Goal: Task Accomplishment & Management: Manage account settings

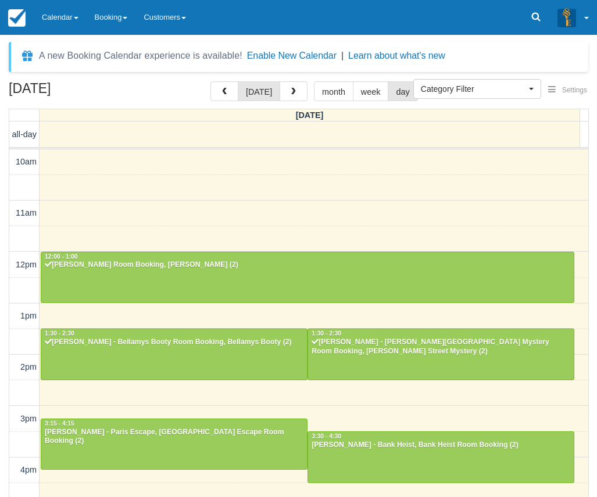
select select
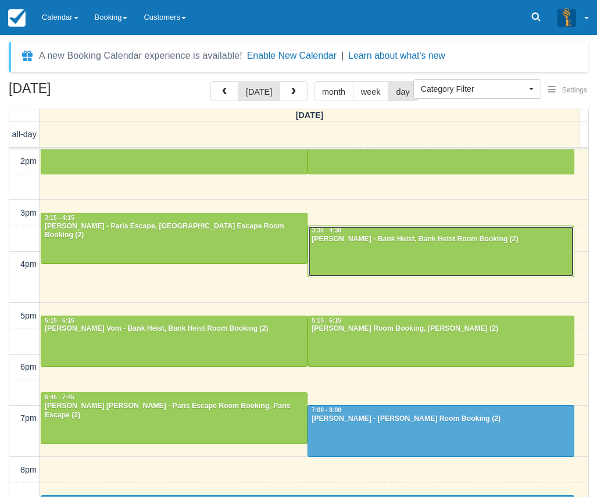
click at [383, 244] on div "Kumar Amit - Bank Heist, Bank Heist Room Booking (2)" at bounding box center [441, 239] width 260 height 9
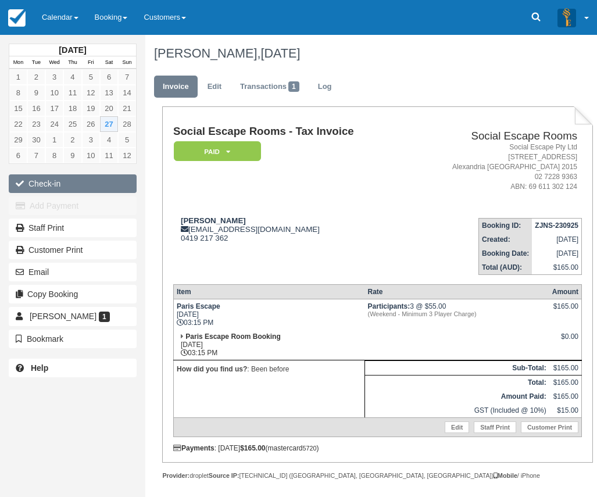
click at [93, 187] on button "Check-in" at bounding box center [73, 183] width 128 height 19
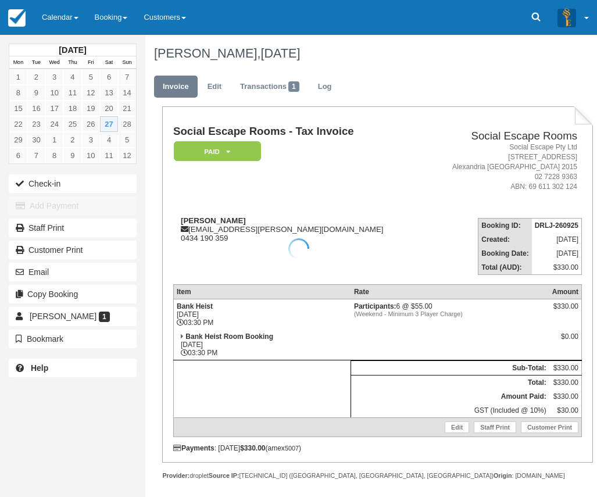
click at [262, 207] on td "Social Escape Rooms - Tax Invoice Paid   Pending Reserved Deposit Blocked for C…" at bounding box center [297, 167] width 249 height 83
click at [256, 212] on td "Kumar Amit kumar.leo@gmail.com 0434 190 359" at bounding box center [297, 242] width 249 height 66
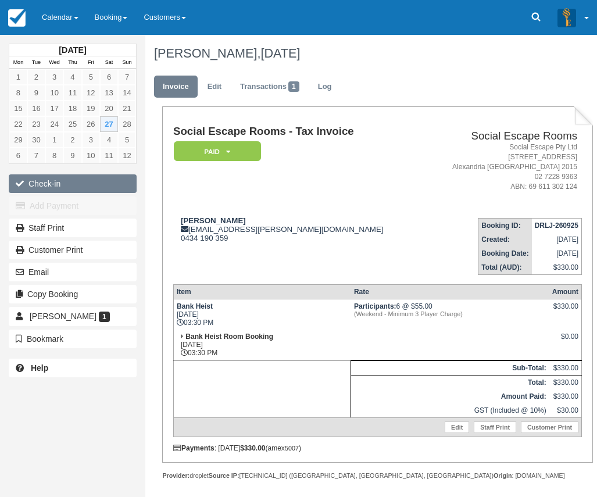
click at [113, 184] on button "Check-in" at bounding box center [73, 183] width 128 height 19
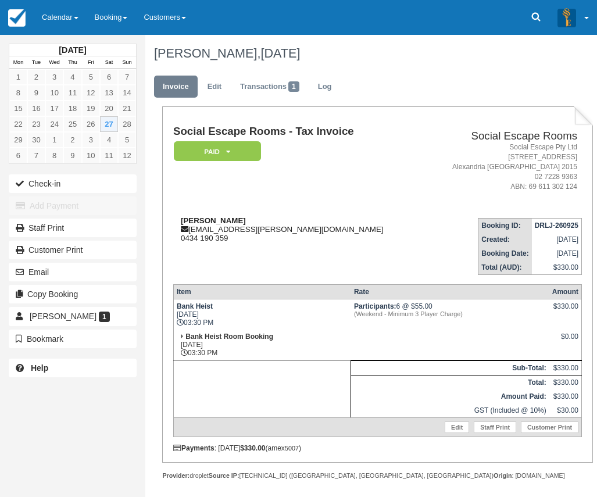
click at [349, 223] on div "Kumar Amit kumar.leo@gmail.com 0434 190 359" at bounding box center [297, 229] width 249 height 26
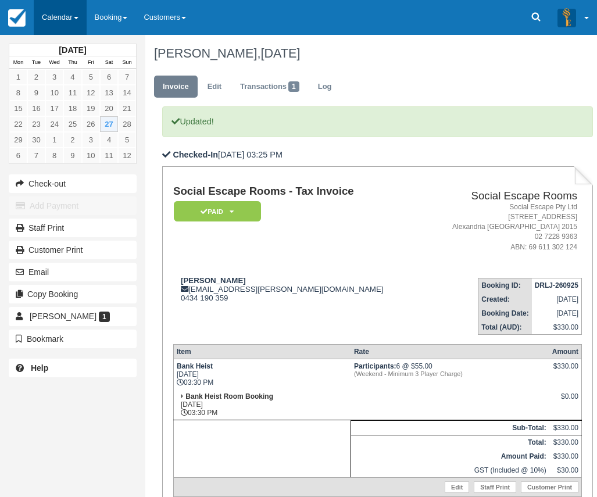
click at [78, 19] on link "Calendar" at bounding box center [60, 17] width 53 height 35
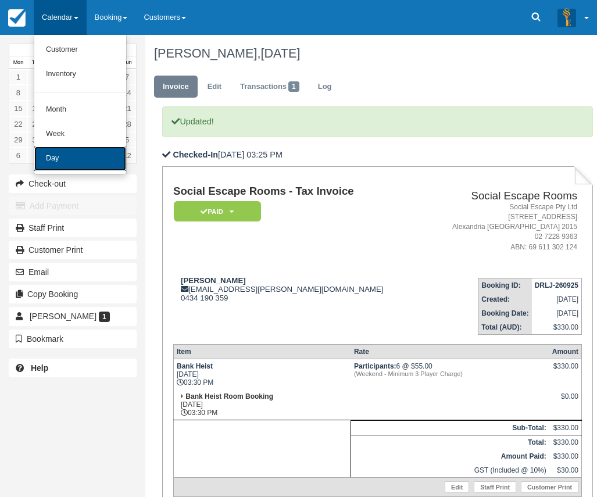
click at [97, 148] on link "Day" at bounding box center [80, 158] width 92 height 24
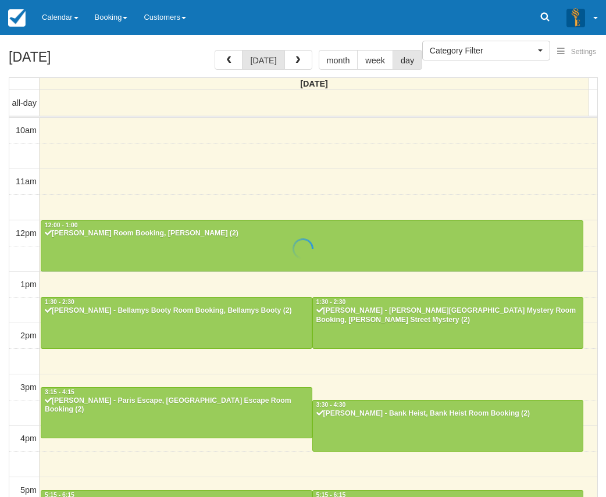
select select
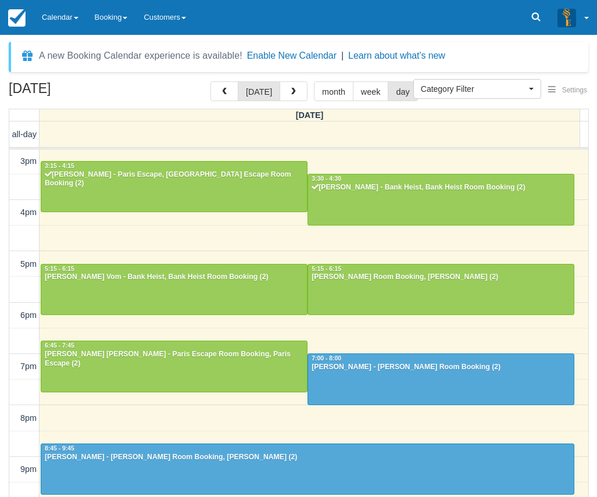
scroll to position [260, 0]
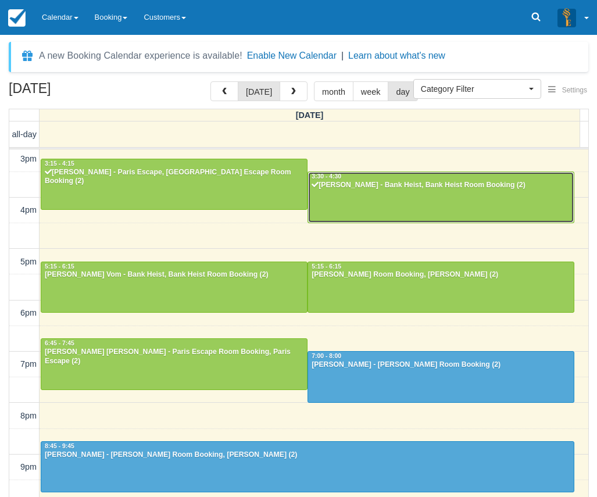
click at [412, 196] on div at bounding box center [441, 197] width 266 height 50
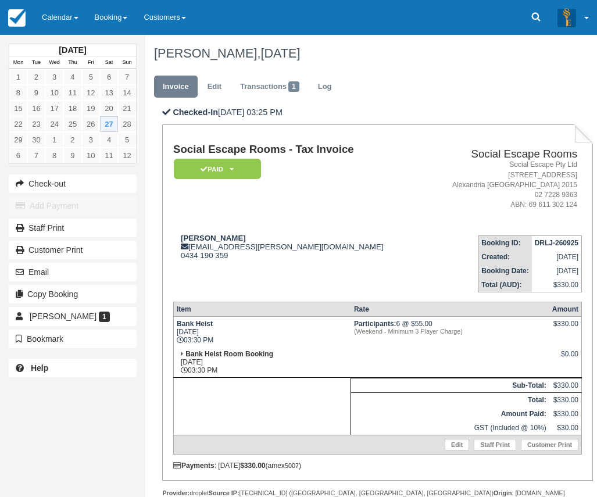
click at [423, 178] on td "Social Escape Rooms Social Escape Pty Ltd 62 Wyndham Street Alexandria NSW 2015…" at bounding box center [502, 185] width 159 height 83
click at [410, 178] on td "Social Escape Rooms - Tax Invoice Paid   Pending Reserved Deposit Blocked for C…" at bounding box center [297, 185] width 249 height 83
click at [68, 23] on link "Calendar" at bounding box center [60, 17] width 53 height 35
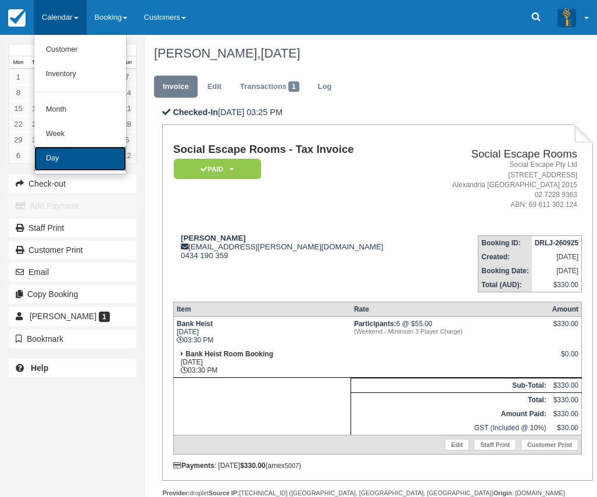
click at [82, 153] on link "Day" at bounding box center [80, 158] width 92 height 24
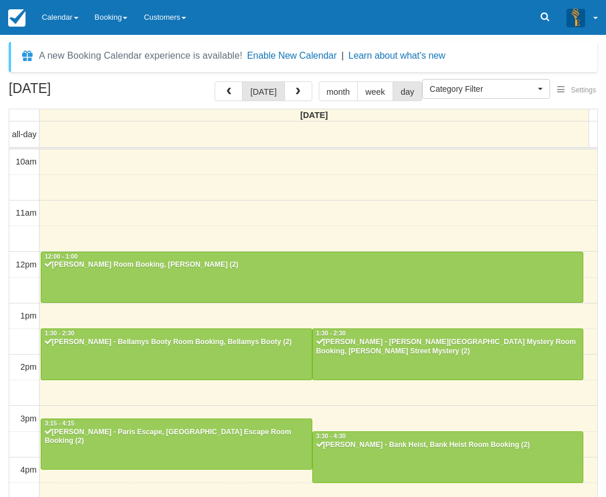
select select
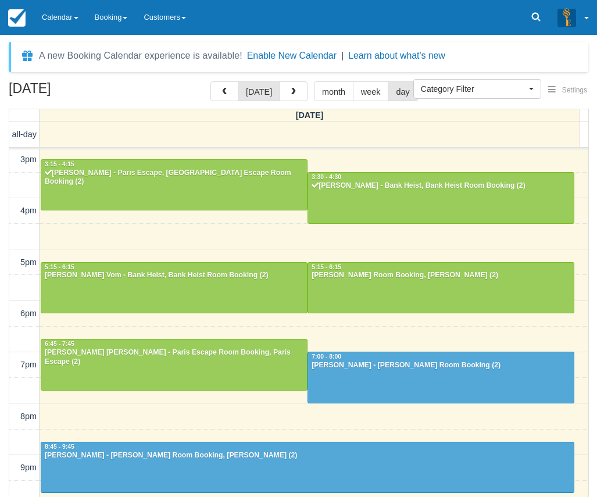
scroll to position [260, 0]
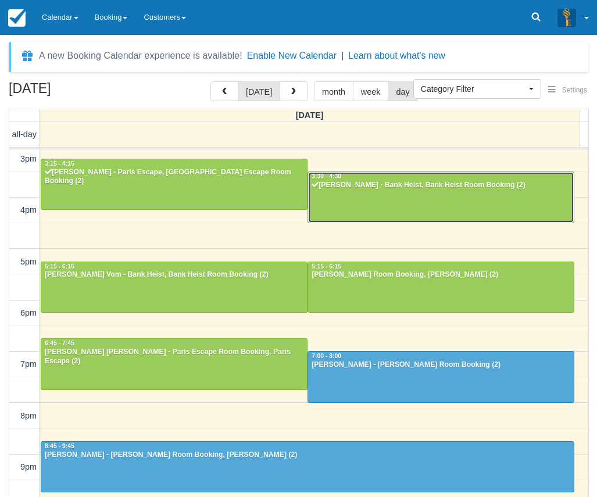
click at [453, 195] on div at bounding box center [441, 197] width 266 height 50
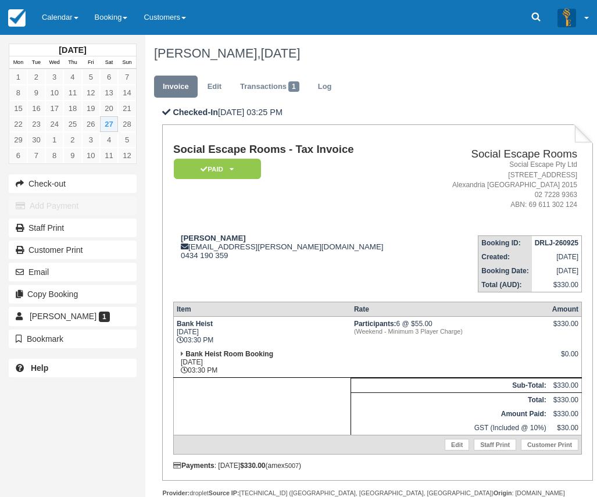
click at [352, 224] on td "Social Escape Rooms - Tax Invoice Paid   Pending Reserved Deposit Blocked for C…" at bounding box center [297, 185] width 249 height 83
click at [358, 227] on td "Kumar Amit kumar.leo@gmail.com 0434 190 359" at bounding box center [297, 259] width 249 height 66
click at [364, 254] on div "Kumar Amit kumar.leo@gmail.com 0434 190 359" at bounding box center [297, 247] width 249 height 26
click at [72, 20] on link "Calendar" at bounding box center [60, 17] width 53 height 35
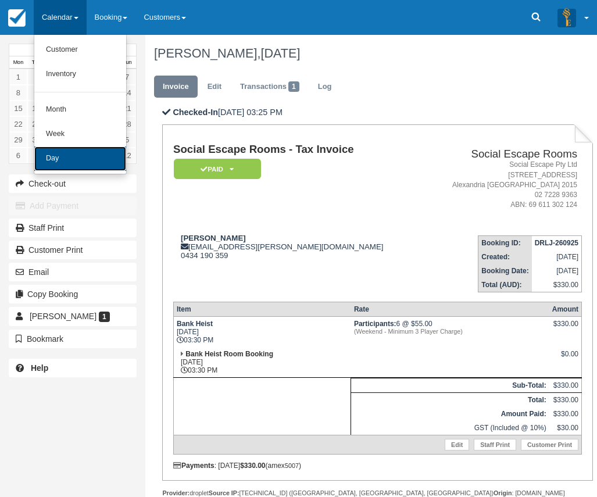
click at [98, 163] on link "Day" at bounding box center [80, 158] width 92 height 24
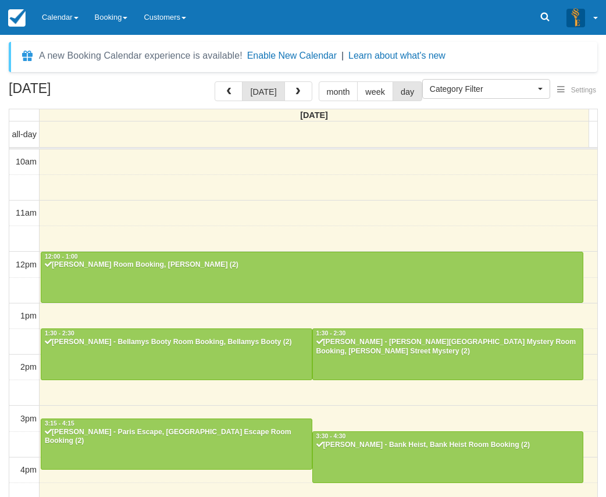
select select
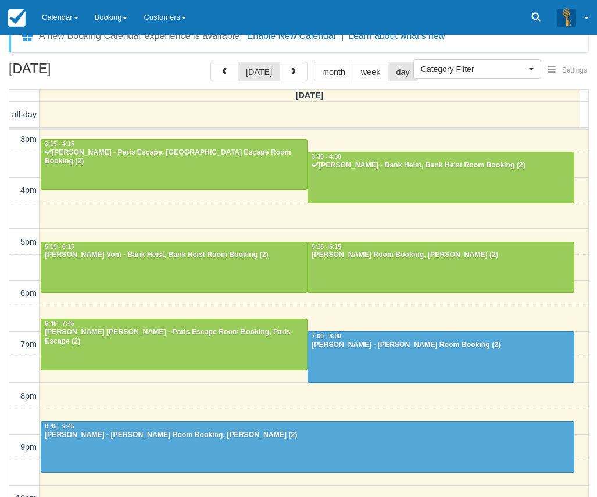
scroll to position [37, 0]
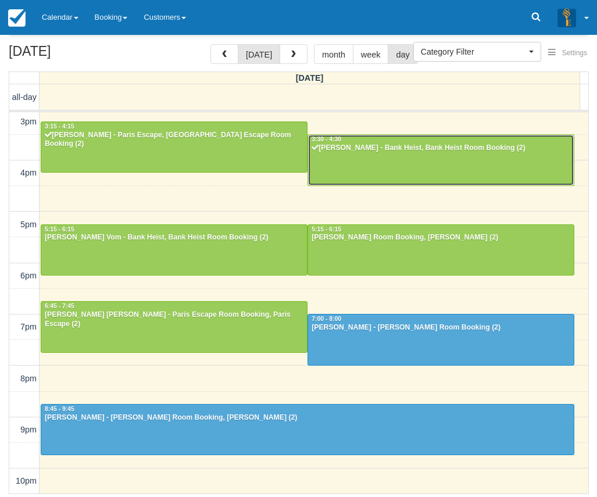
click at [387, 182] on div at bounding box center [441, 160] width 266 height 50
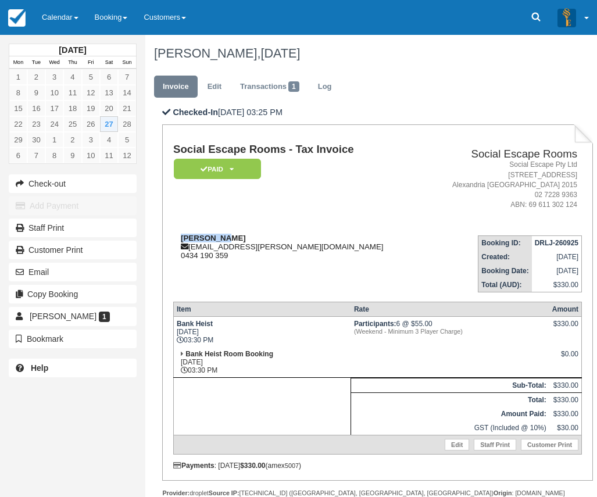
drag, startPoint x: 245, startPoint y: 238, endPoint x: 179, endPoint y: 237, distance: 66.3
click at [179, 237] on div "Kumar Amit [EMAIL_ADDRESS][PERSON_NAME][DOMAIN_NAME] 0434 190 359" at bounding box center [297, 247] width 249 height 26
click at [179, 237] on div "Kumar Amit kumar.leo@gmail.com 0434 190 359" at bounding box center [297, 247] width 249 height 26
click at [246, 240] on div "Kumar Amit kumar.leo@gmail.com 0434 190 359" at bounding box center [297, 247] width 249 height 26
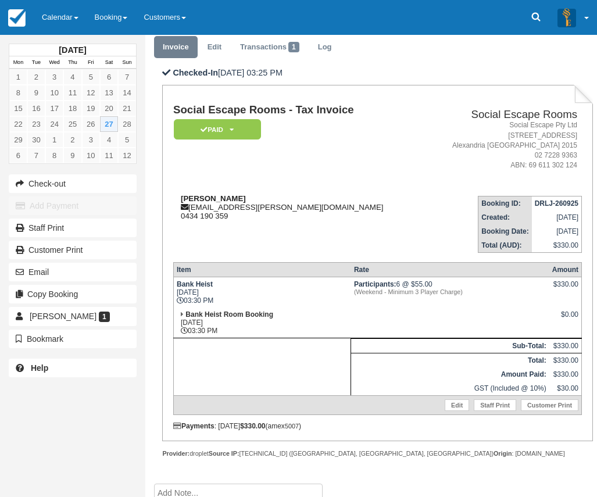
scroll to position [58, 0]
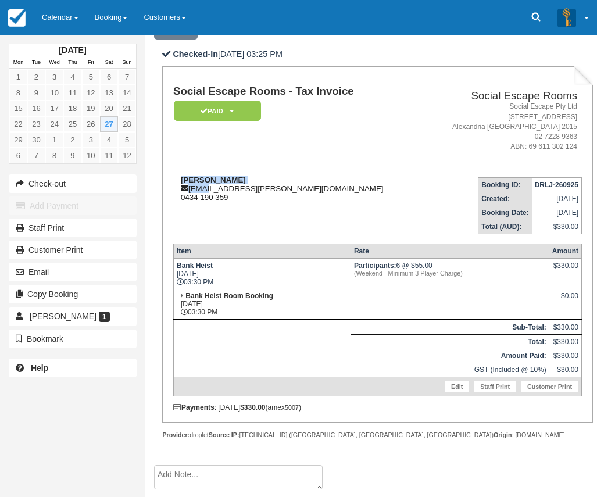
drag, startPoint x: 182, startPoint y: 181, endPoint x: 209, endPoint y: 185, distance: 27.6
click at [209, 185] on div "Kumar Amit kumar.leo@gmail.com 0434 190 359" at bounding box center [297, 189] width 249 height 26
click at [268, 184] on div "Kumar Amit kumar.leo@gmail.com 0434 190 359" at bounding box center [297, 189] width 249 height 26
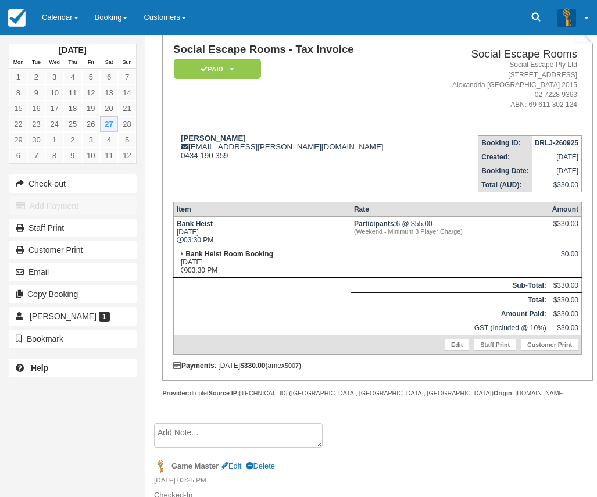
scroll to position [111, 0]
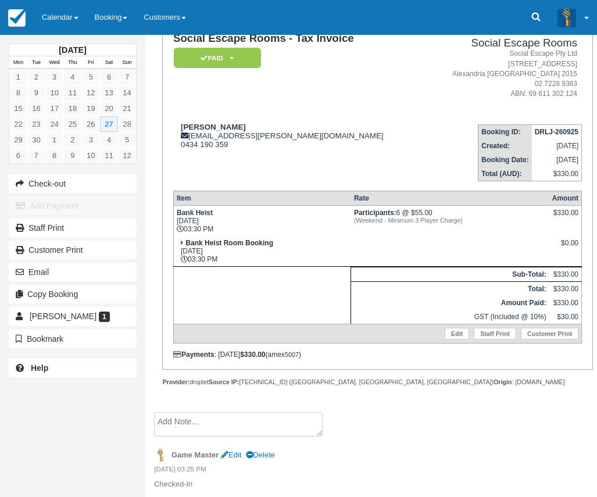
click at [427, 278] on th "Sub-Total:" at bounding box center [450, 274] width 198 height 15
click at [460, 334] on link "Edit" at bounding box center [457, 334] width 24 height 12
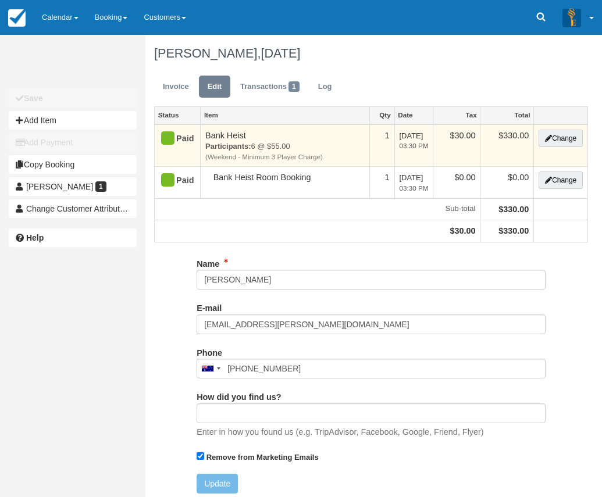
type input "0434 190 359"
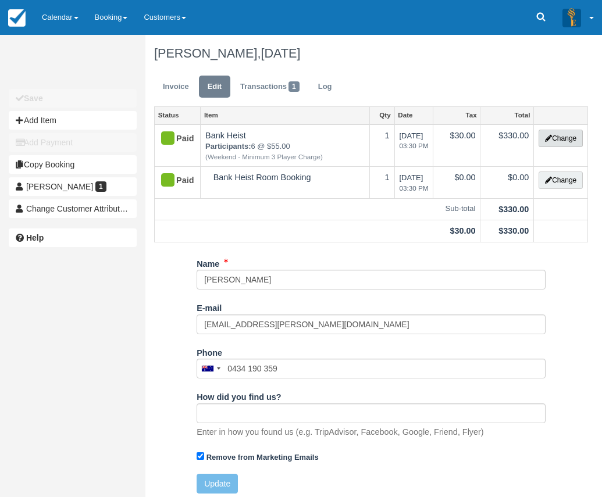
click at [561, 139] on button "Change" at bounding box center [560, 138] width 44 height 17
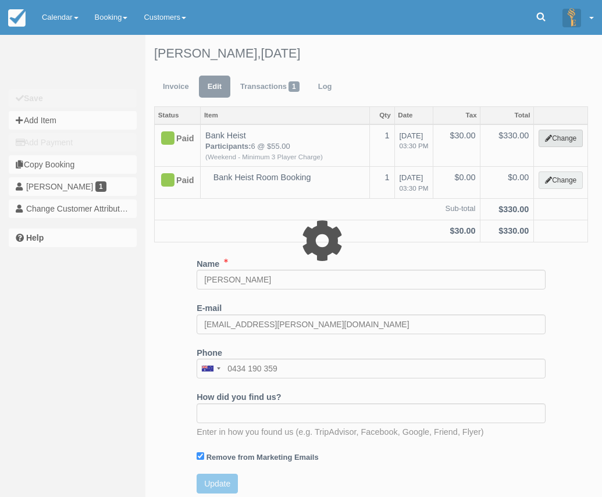
select select "2"
type input "330.00"
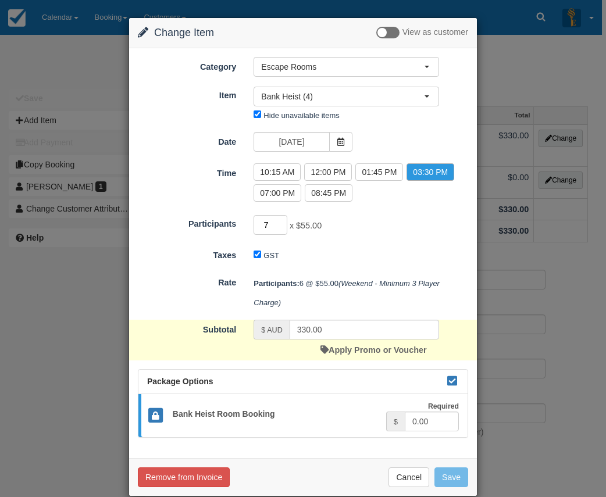
click at [279, 221] on input "7" at bounding box center [270, 225] width 34 height 20
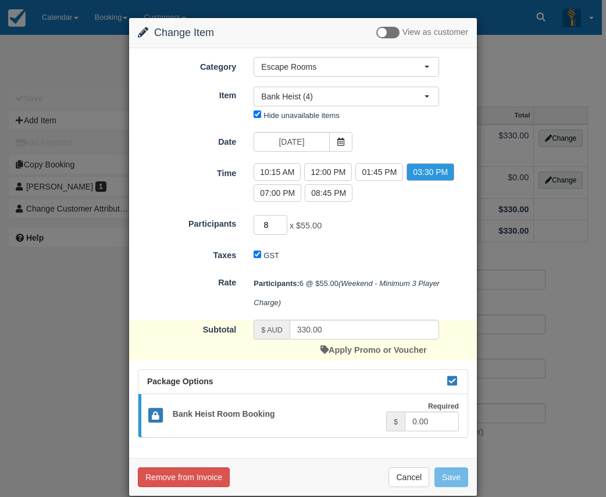
type input "8"
click at [279, 221] on input "8" at bounding box center [270, 225] width 34 height 20
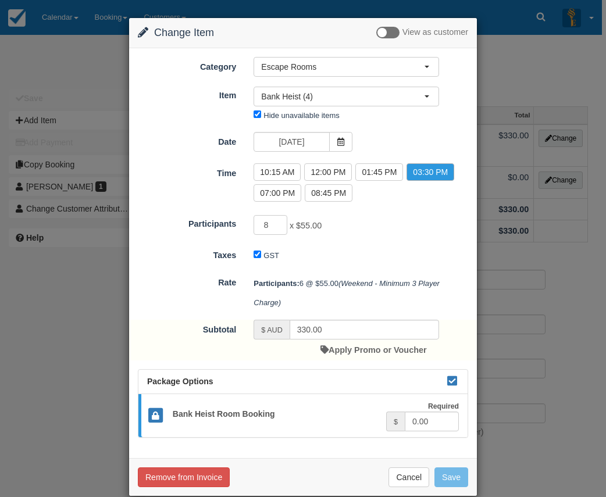
click at [389, 229] on div "8 x $55.00 Minimum of 2Maximum of 8" at bounding box center [346, 226] width 203 height 23
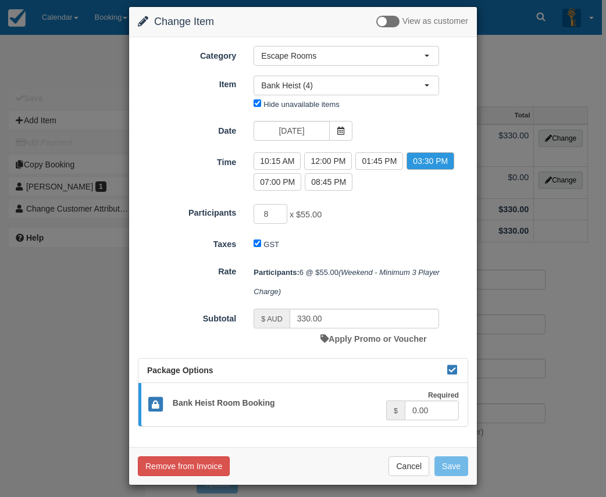
scroll to position [17, 0]
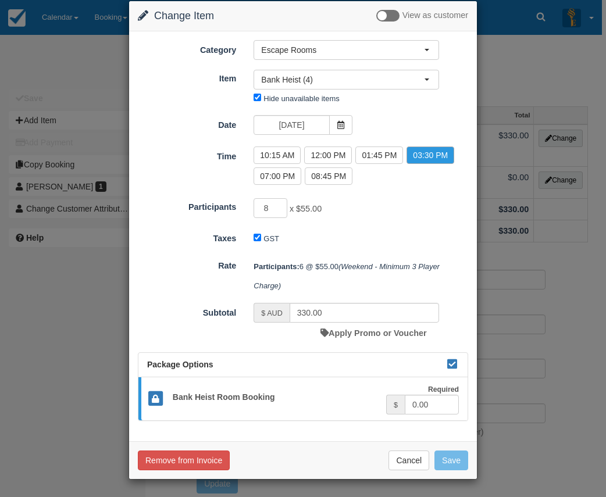
type input "440.00"
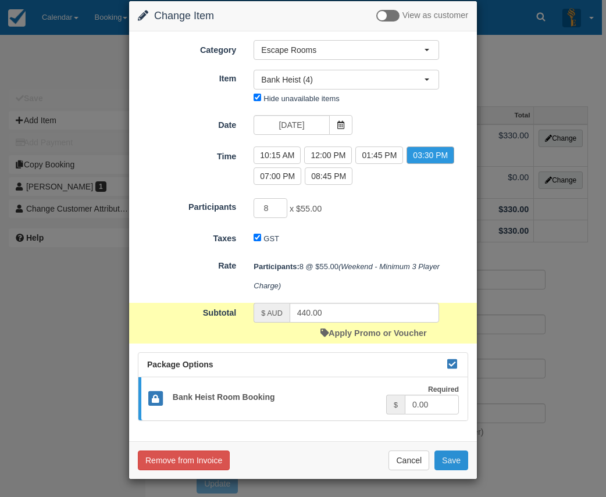
click at [458, 462] on button "Save" at bounding box center [451, 461] width 34 height 20
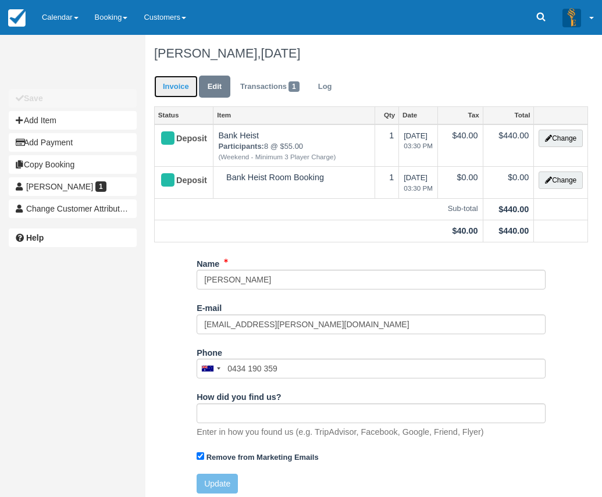
click at [180, 95] on link "Invoice" at bounding box center [176, 87] width 44 height 23
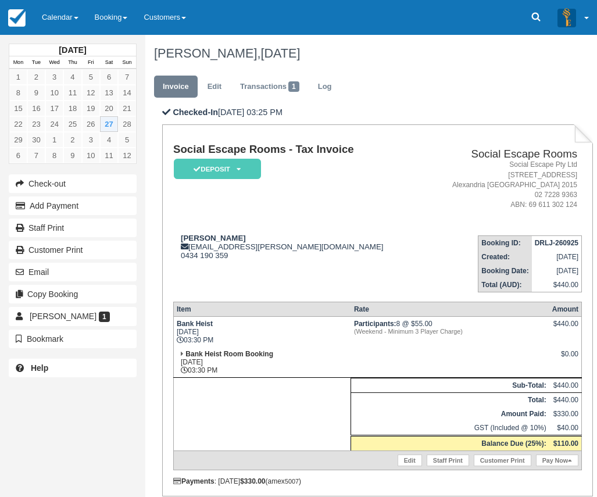
click at [281, 199] on td "Social Escape Rooms - Tax Invoice Deposit   Pending Reserved Paid Blocked for C…" at bounding box center [297, 185] width 249 height 83
click at [548, 459] on link "Pay Now" at bounding box center [557, 461] width 42 height 12
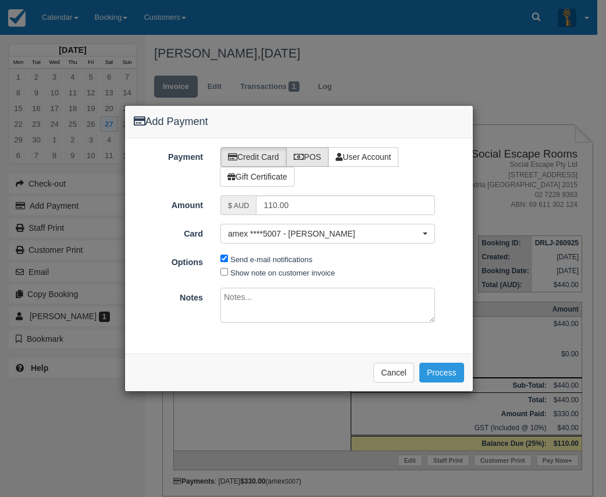
click at [312, 162] on label "POS" at bounding box center [307, 157] width 43 height 20
radio input "true"
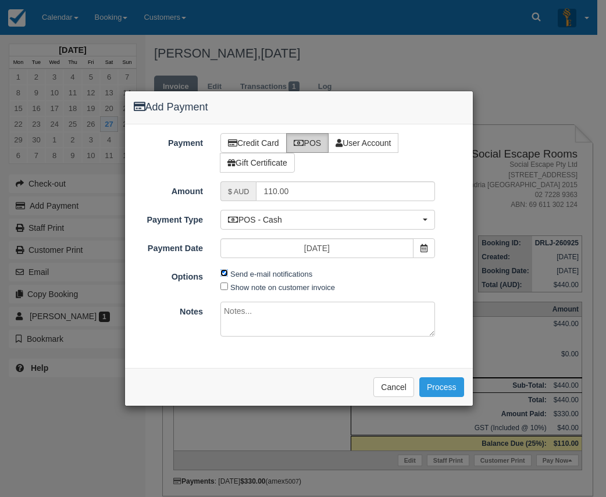
click at [223, 273] on input "Send e-mail notifications" at bounding box center [224, 273] width 8 height 8
checkbox input "false"
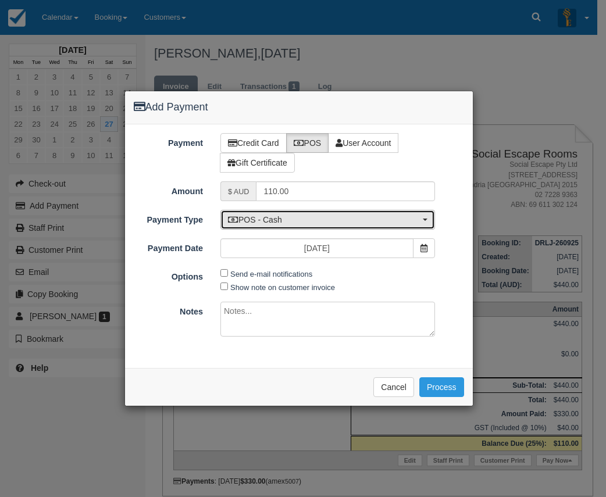
click at [398, 221] on span "POS - Cash" at bounding box center [324, 220] width 192 height 12
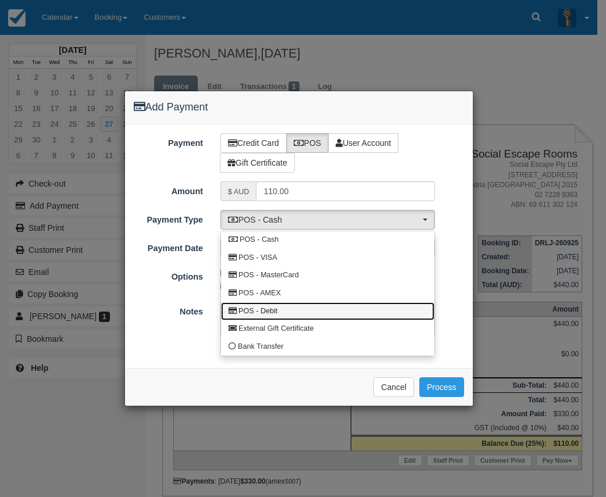
click at [326, 311] on link "POS - Debit" at bounding box center [327, 311] width 213 height 18
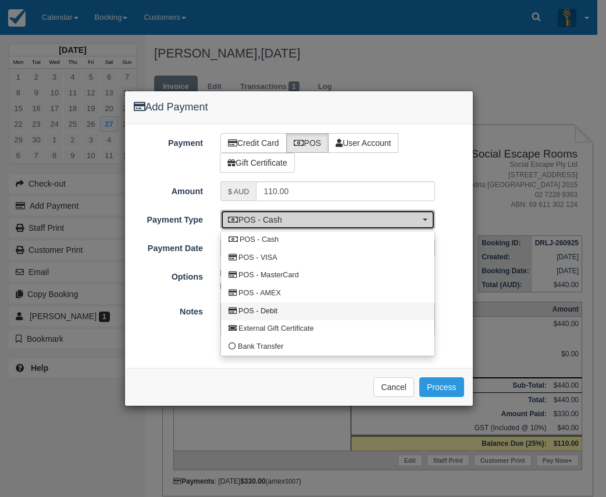
select select "DEBIT"
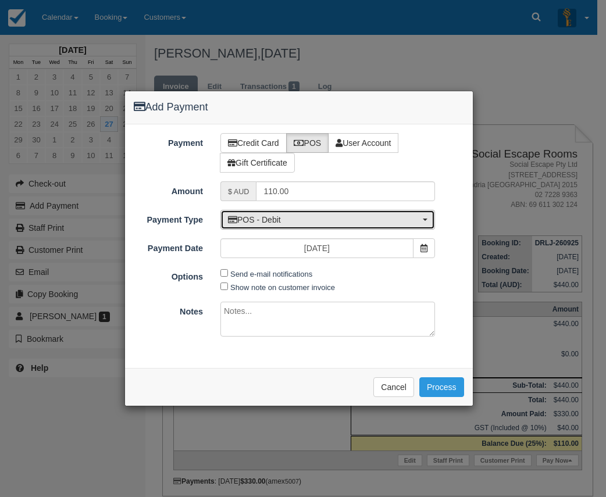
click at [313, 212] on button "POS - Debit" at bounding box center [327, 220] width 215 height 20
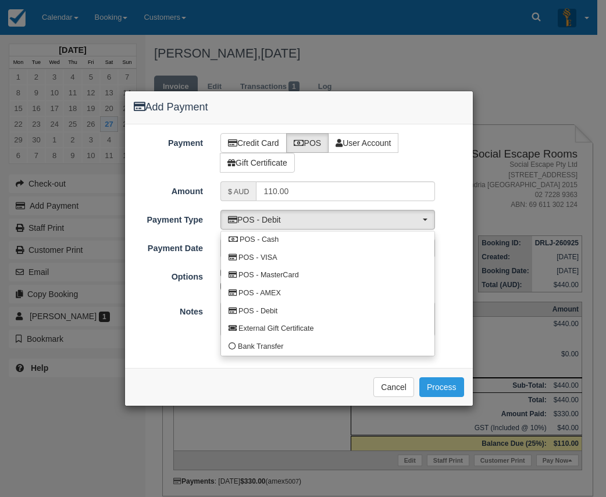
click at [325, 374] on div "Please wait while the payment is processed ... Cancel Process" at bounding box center [299, 387] width 348 height 38
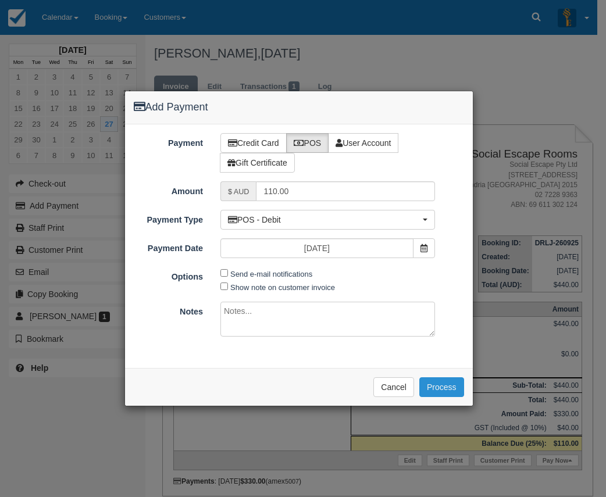
click at [452, 388] on button "Process" at bounding box center [441, 387] width 45 height 20
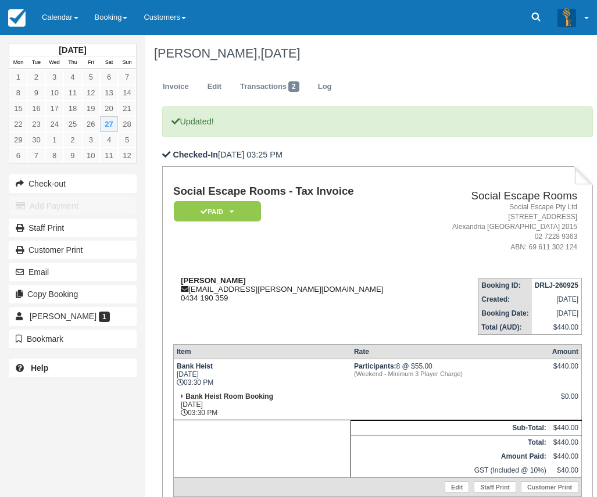
click at [355, 296] on div "Kumar Amit kumar.leo@gmail.com 0434 190 359" at bounding box center [297, 289] width 249 height 26
click at [76, 27] on link "Calendar" at bounding box center [60, 17] width 53 height 35
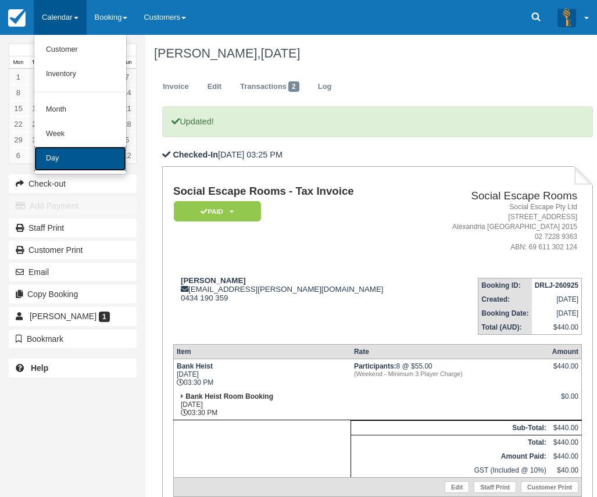
click at [103, 163] on link "Day" at bounding box center [80, 158] width 92 height 24
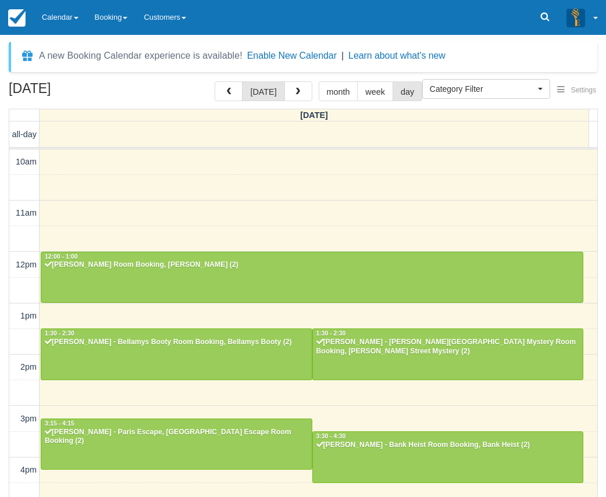
select select
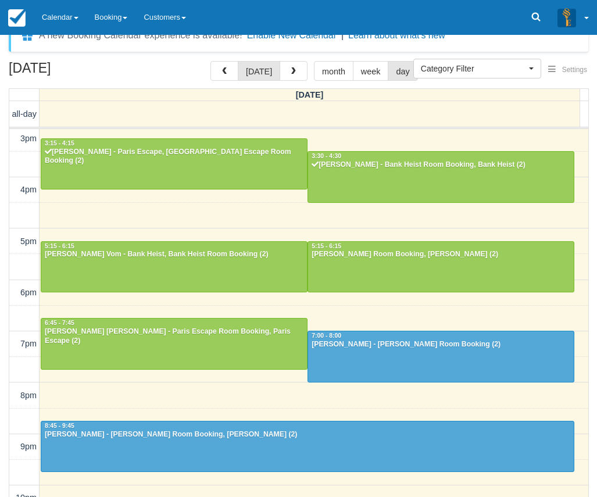
scroll to position [37, 0]
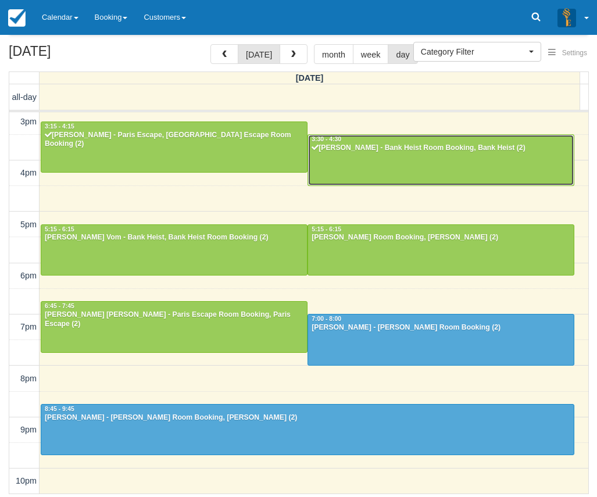
click at [421, 170] on div at bounding box center [441, 160] width 266 height 50
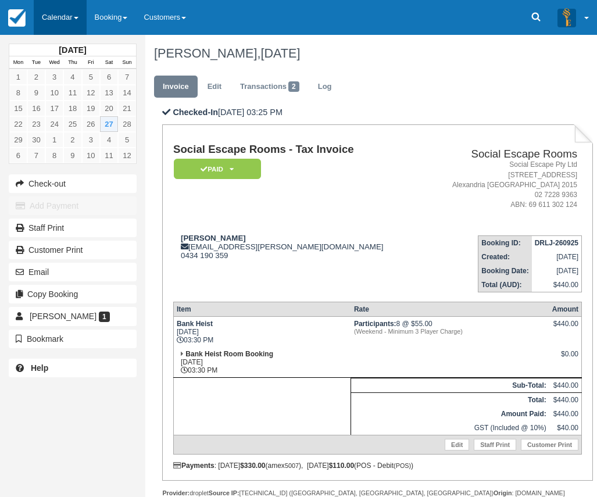
click at [70, 17] on link "Calendar" at bounding box center [60, 17] width 53 height 35
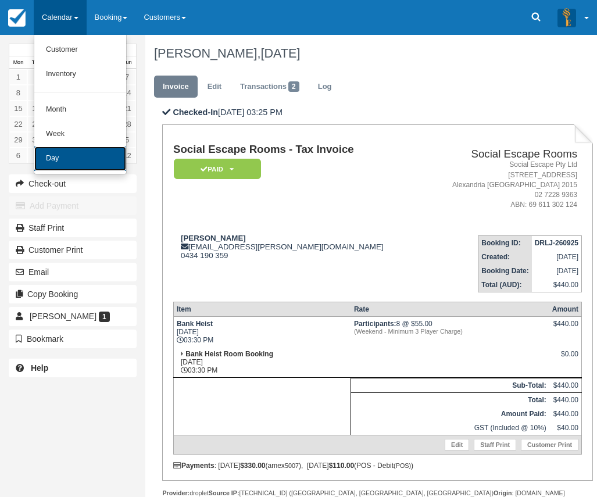
click at [99, 162] on link "Day" at bounding box center [80, 158] width 92 height 24
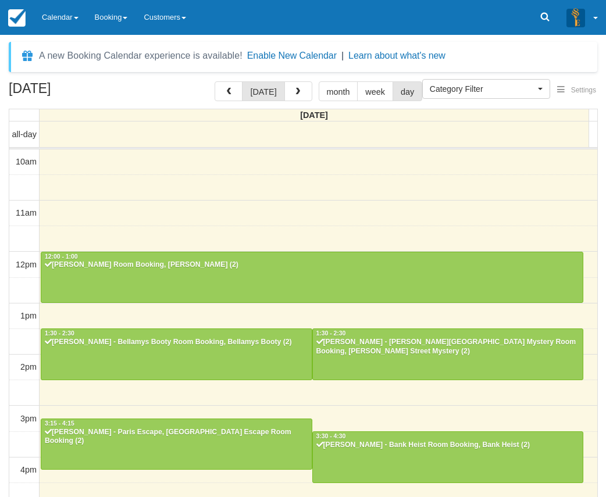
select select
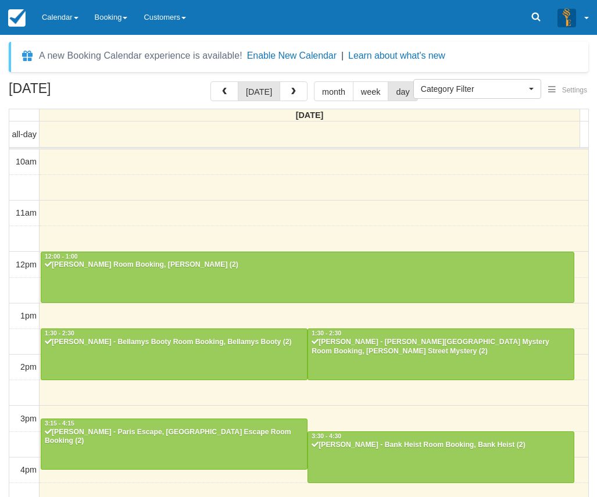
scroll to position [258, 0]
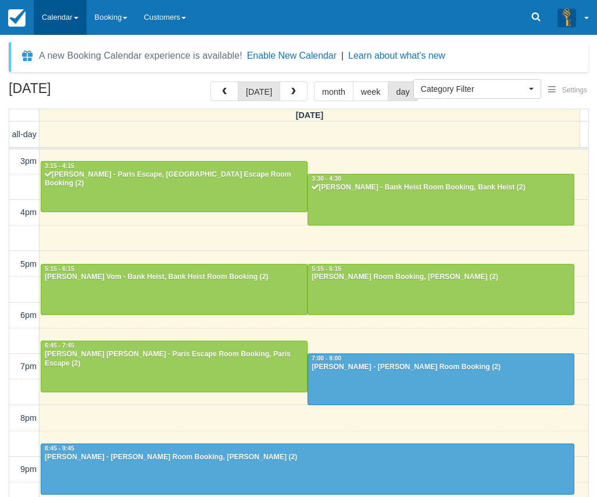
click at [56, 11] on link "Calendar" at bounding box center [60, 17] width 53 height 35
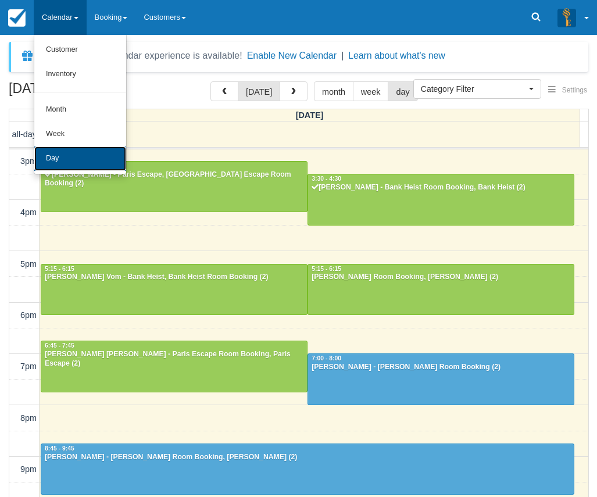
click at [70, 165] on link "Day" at bounding box center [80, 158] width 92 height 24
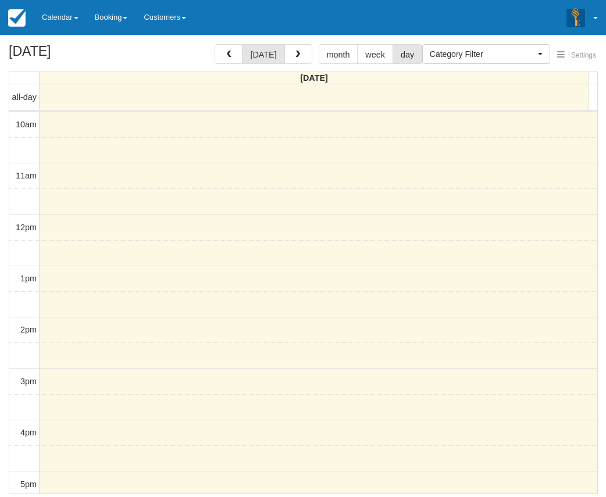
select select
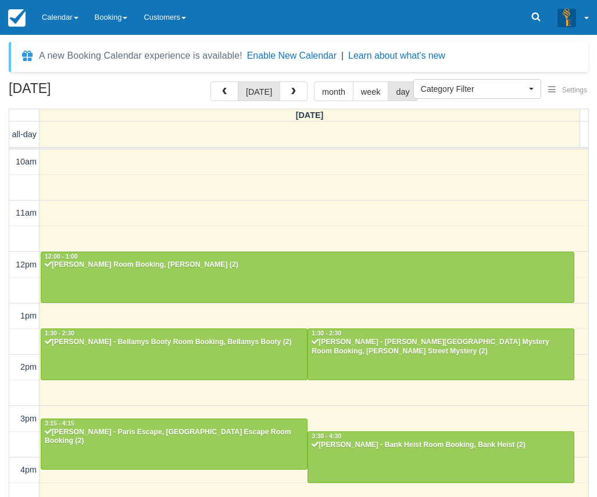
scroll to position [258, 0]
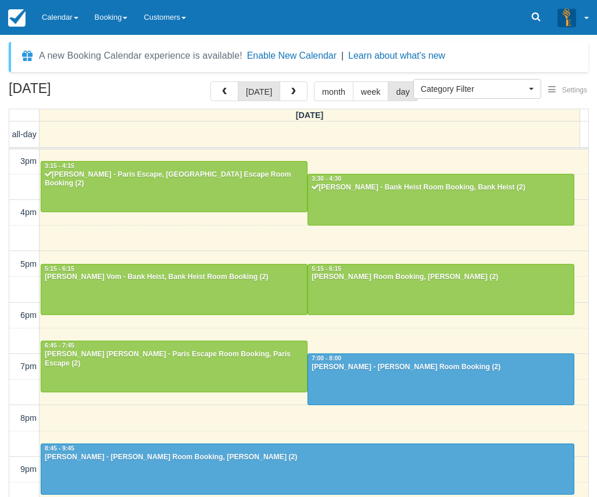
click at [62, 35] on div "A new Booking Calendar experience is available! Enable New Calendar | Learn abo…" at bounding box center [298, 266] width 597 height 462
click at [58, 23] on link "Calendar" at bounding box center [60, 17] width 53 height 35
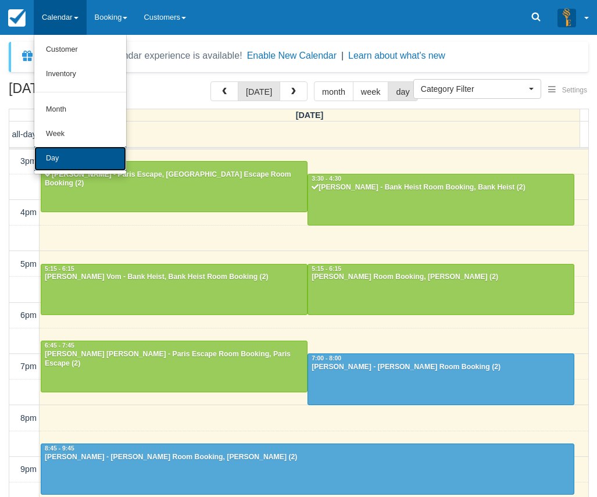
click at [80, 162] on link "Day" at bounding box center [80, 158] width 92 height 24
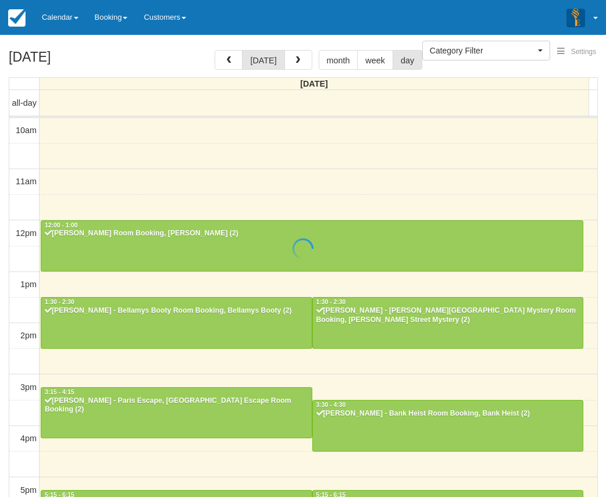
select select
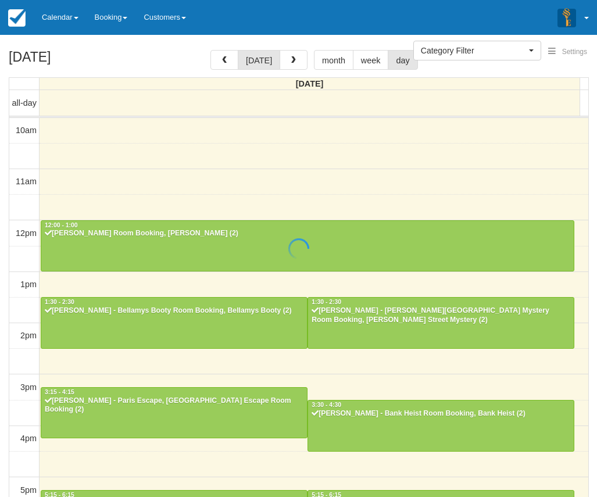
scroll to position [258, 0]
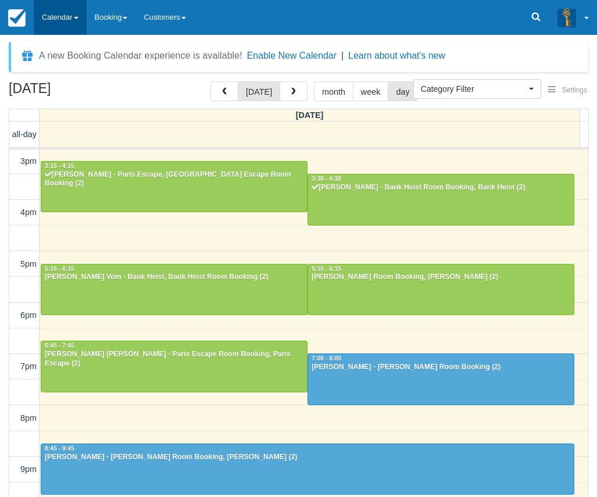
drag, startPoint x: 67, startPoint y: 25, endPoint x: 65, endPoint y: 33, distance: 7.8
click at [67, 24] on link "Calendar" at bounding box center [60, 17] width 53 height 35
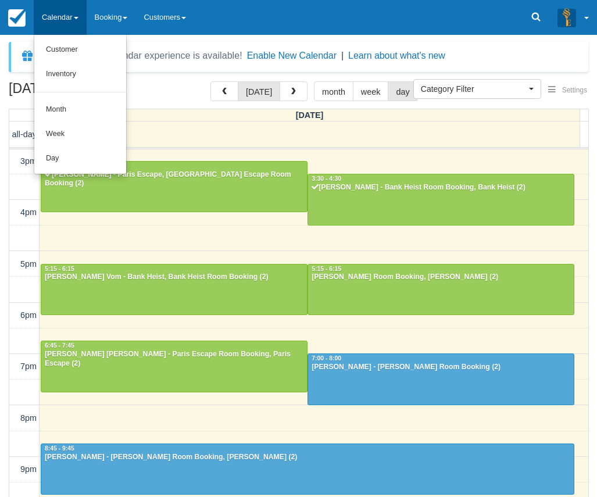
click at [153, 82] on h2 "[DATE]" at bounding box center [82, 92] width 147 height 22
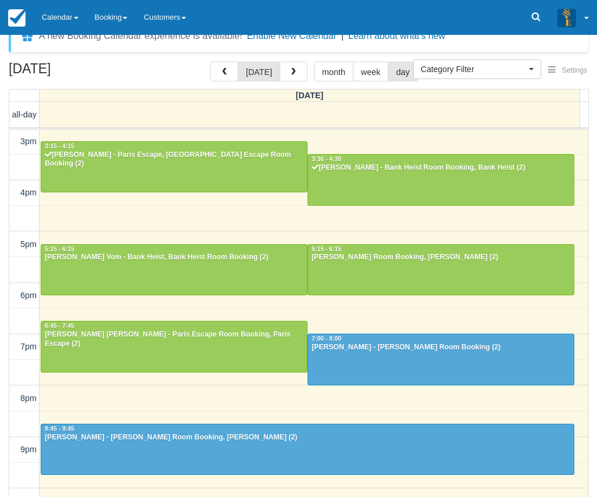
scroll to position [37, 0]
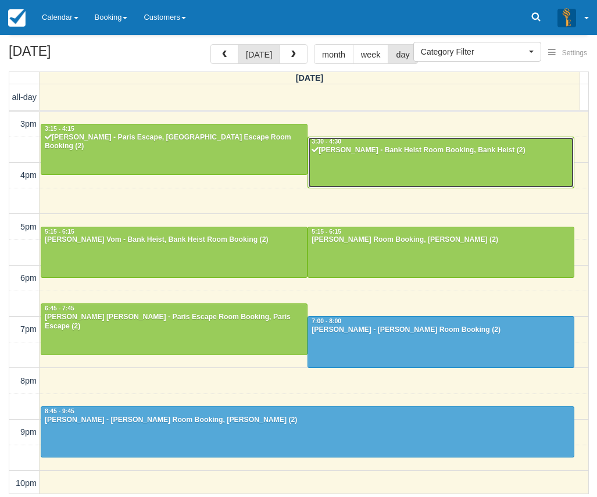
click at [337, 160] on div at bounding box center [441, 162] width 266 height 50
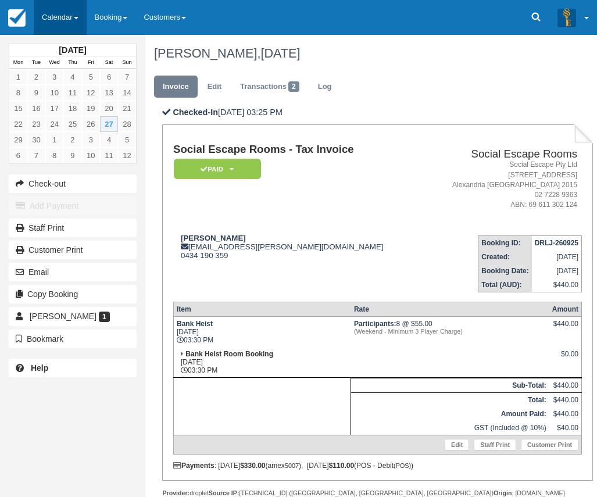
click at [56, 27] on link "Calendar" at bounding box center [60, 17] width 53 height 35
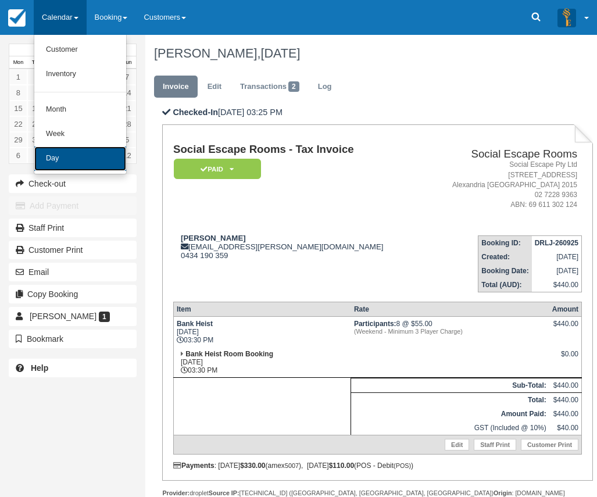
click at [84, 166] on link "Day" at bounding box center [80, 158] width 92 height 24
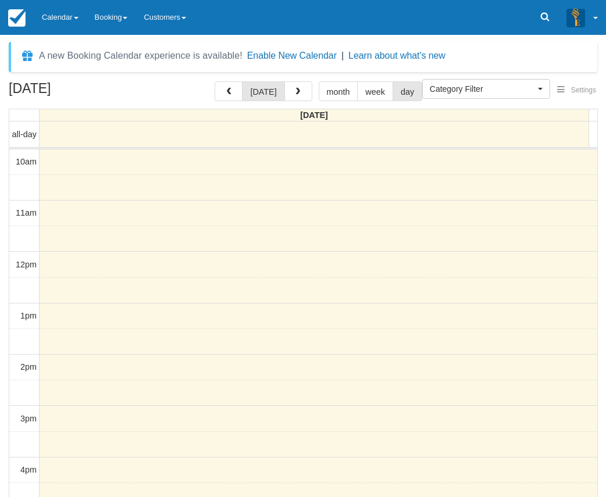
select select
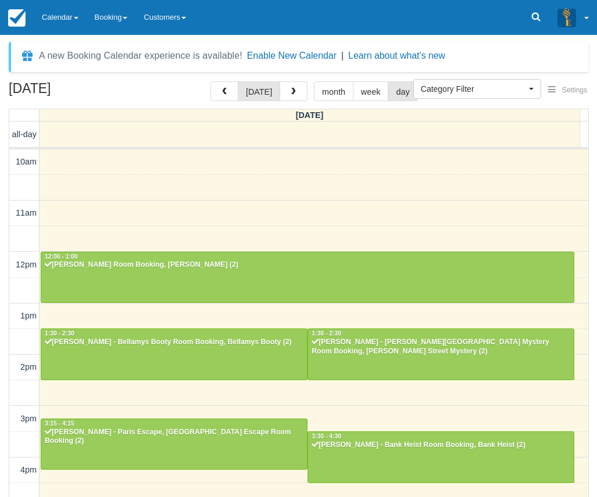
scroll to position [258, 0]
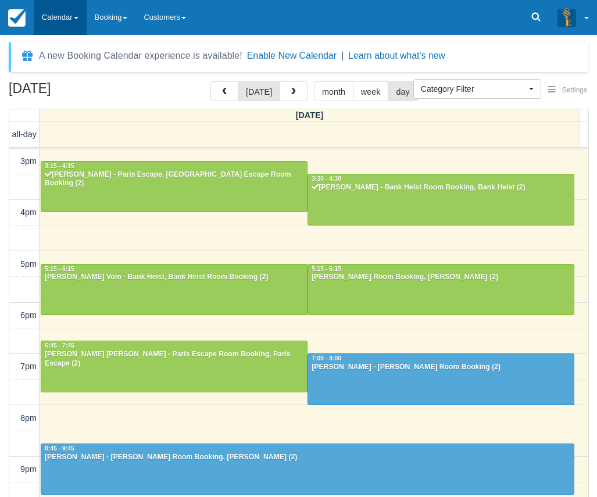
click at [84, 16] on link "Calendar" at bounding box center [60, 17] width 53 height 35
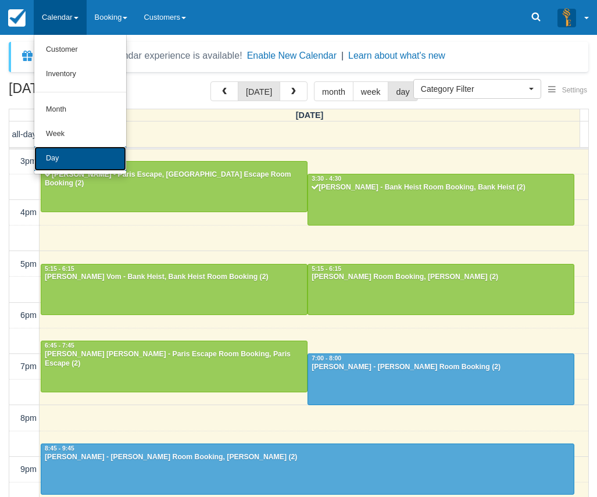
click at [84, 155] on link "Day" at bounding box center [80, 158] width 92 height 24
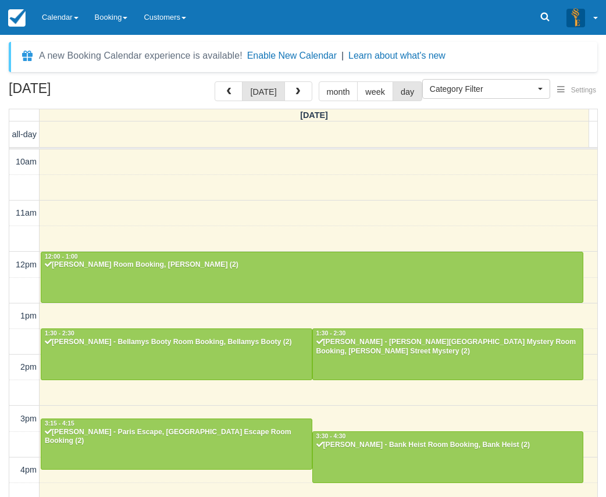
select select
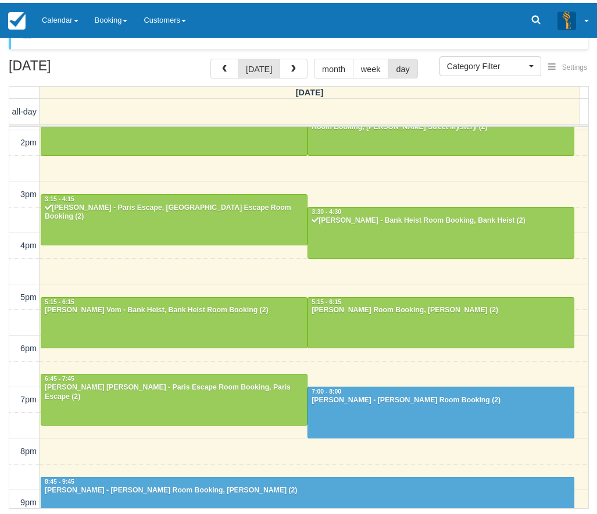
scroll to position [20, 0]
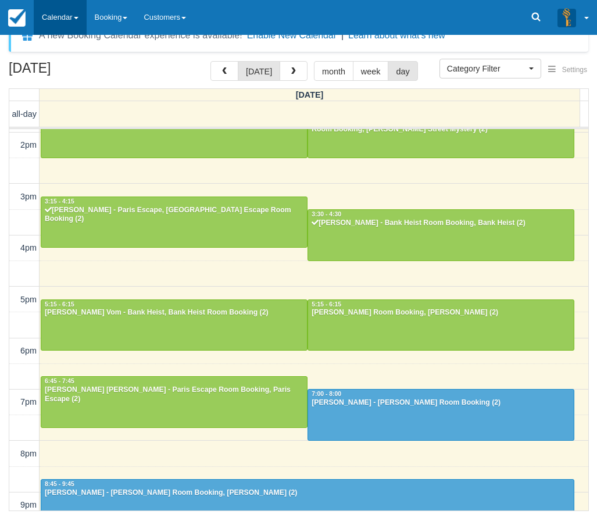
click at [78, 12] on link "Calendar" at bounding box center [60, 17] width 53 height 35
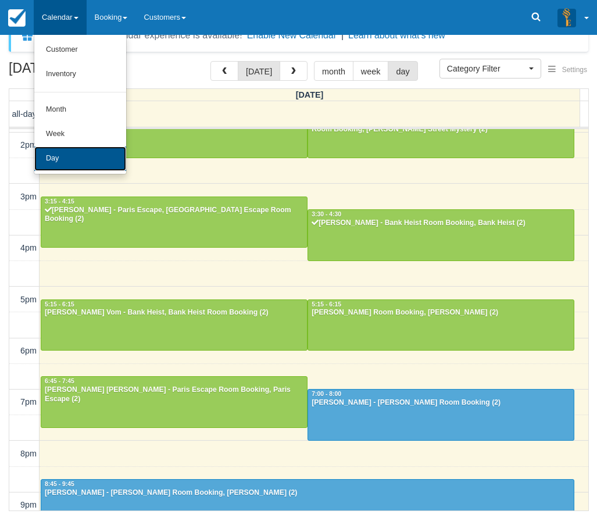
click at [83, 165] on link "Day" at bounding box center [80, 158] width 92 height 24
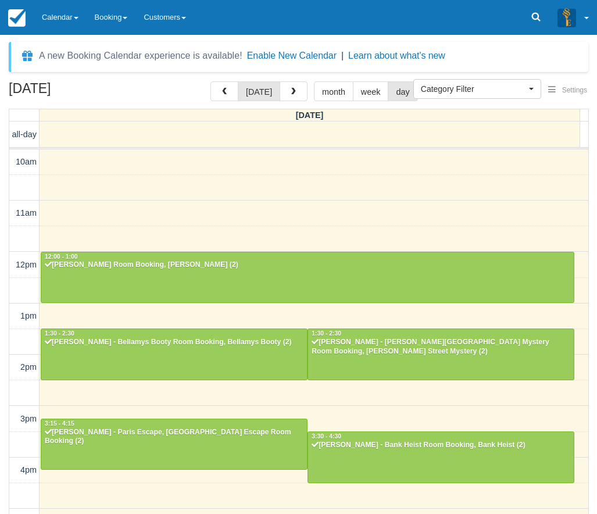
select select
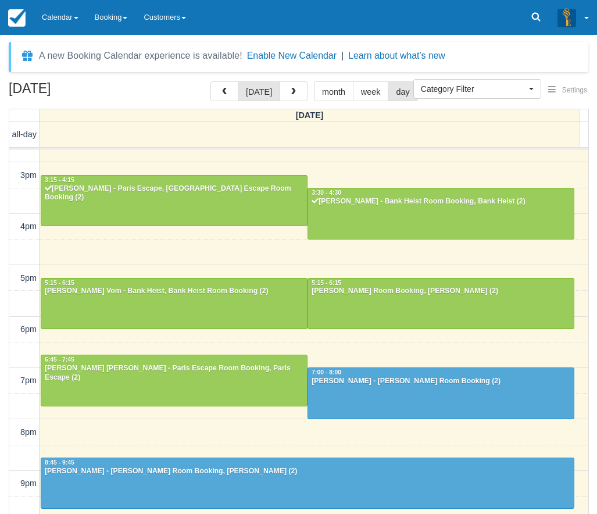
scroll to position [243, 0]
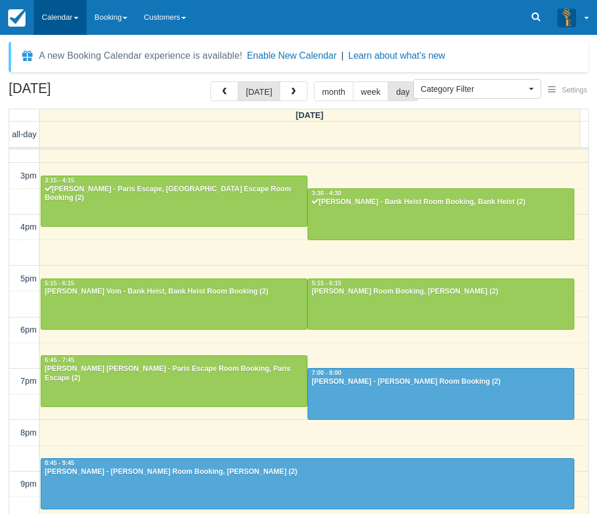
click at [63, 9] on link "Calendar" at bounding box center [60, 17] width 53 height 35
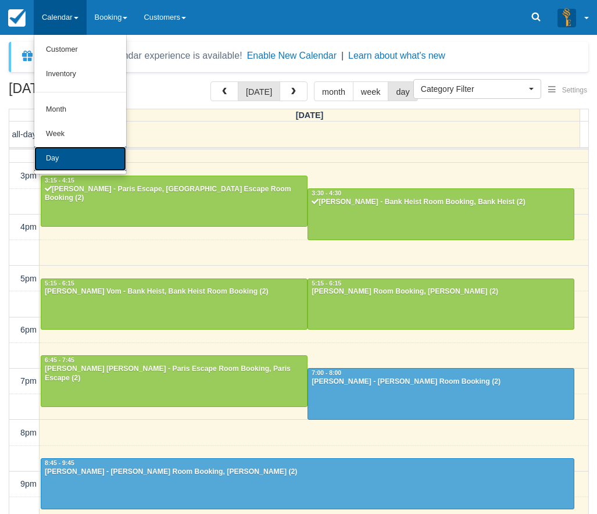
click at [98, 155] on link "Day" at bounding box center [80, 158] width 92 height 24
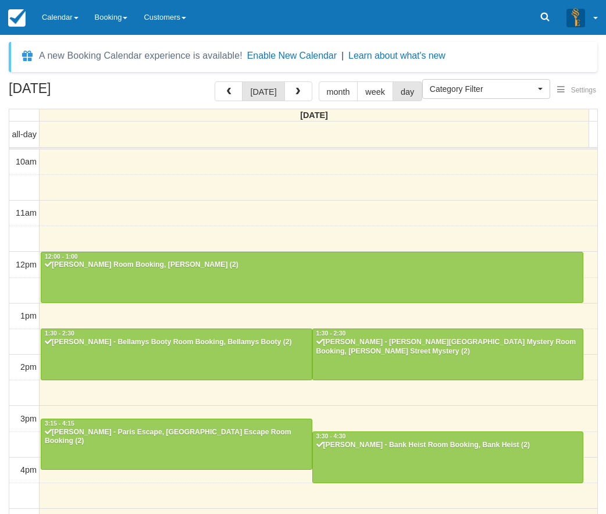
select select
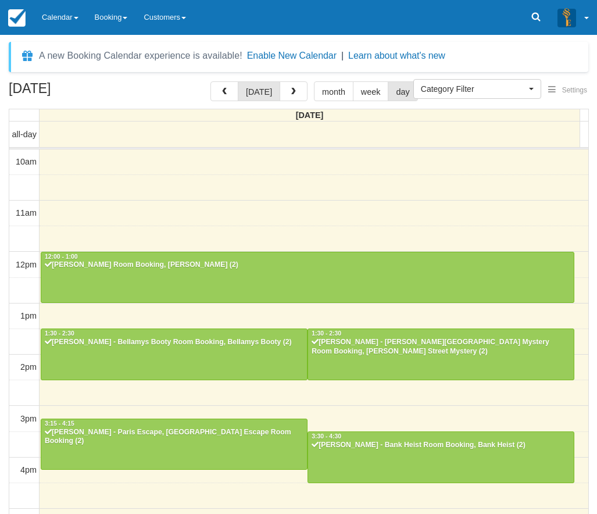
scroll to position [244, 0]
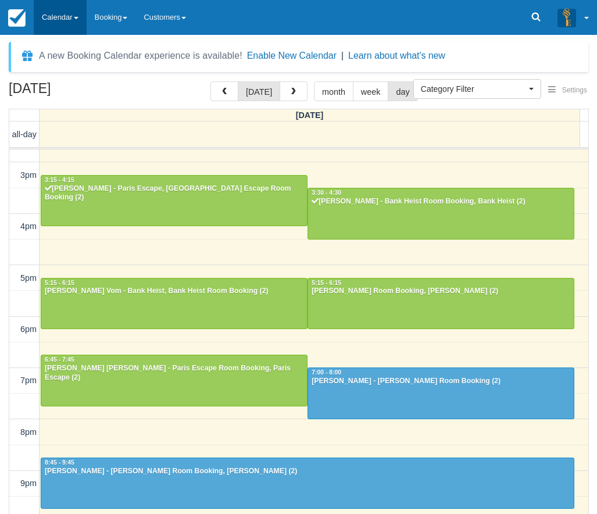
click at [51, 27] on link "Calendar" at bounding box center [60, 17] width 53 height 35
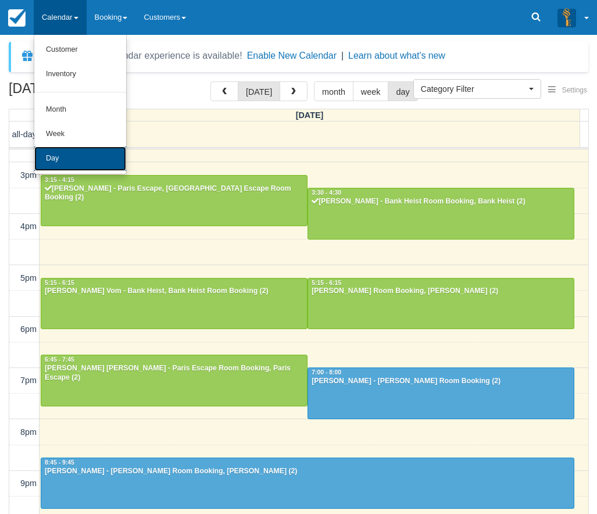
click at [74, 166] on link "Day" at bounding box center [80, 158] width 92 height 24
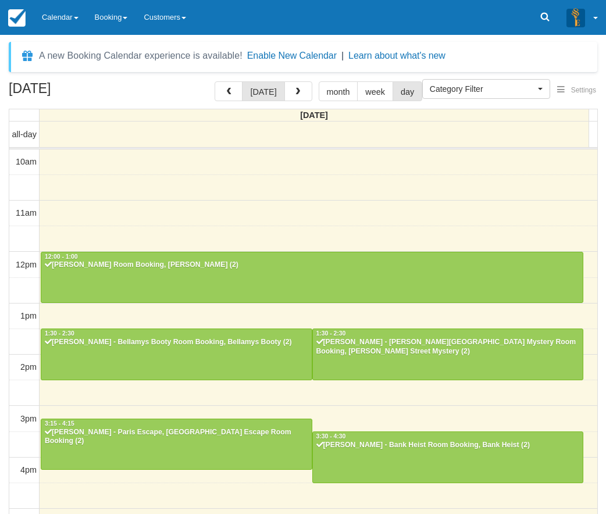
select select
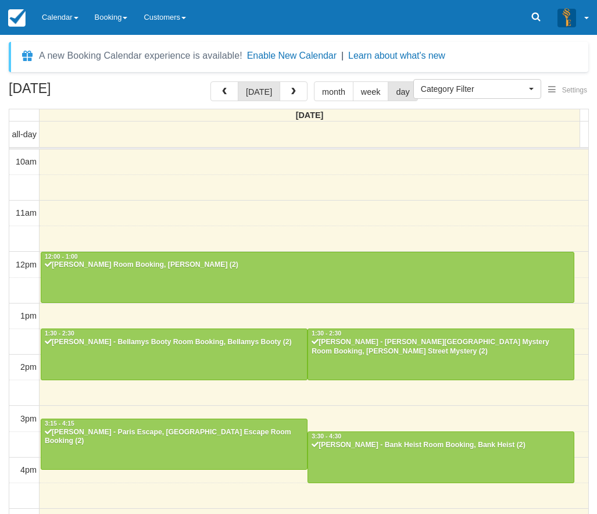
scroll to position [244, 0]
